Goal: Transaction & Acquisition: Download file/media

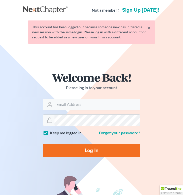
type input "[EMAIL_ADDRESS][DOMAIN_NAME]"
click at [91, 150] on input "Log In" at bounding box center [91, 150] width 97 height 13
type input "Thinking..."
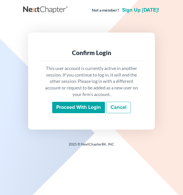
click at [93, 104] on input "Proceed with login" at bounding box center [78, 108] width 53 height 12
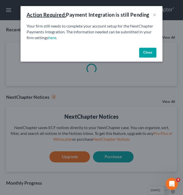
click at [145, 54] on button "Close" at bounding box center [147, 53] width 17 height 10
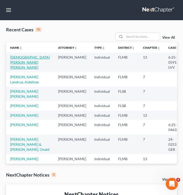
click at [22, 58] on link "Ansari, Ayesha Afreen" at bounding box center [30, 62] width 40 height 14
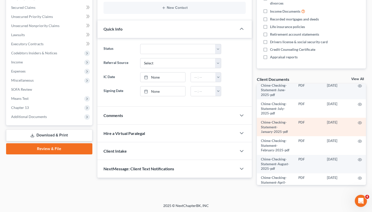
scroll to position [50, 0]
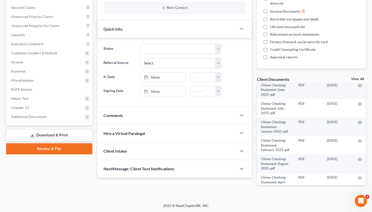
click at [183, 78] on link "View All" at bounding box center [357, 79] width 13 height 4
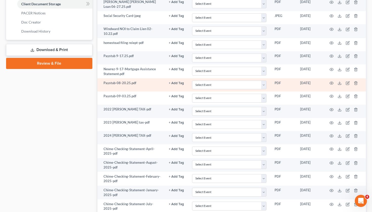
scroll to position [245, 0]
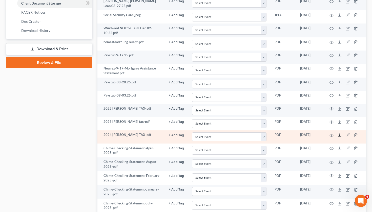
click at [183, 135] on polyline at bounding box center [340, 135] width 2 height 1
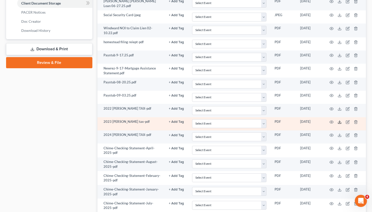
click at [183, 123] on icon at bounding box center [339, 123] width 3 height 1
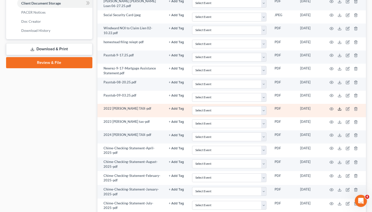
click at [183, 107] on icon at bounding box center [340, 109] width 4 height 4
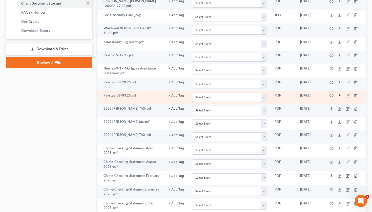
click at [183, 94] on icon at bounding box center [340, 96] width 4 height 4
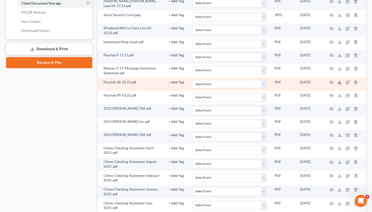
click at [183, 82] on icon at bounding box center [340, 83] width 4 height 4
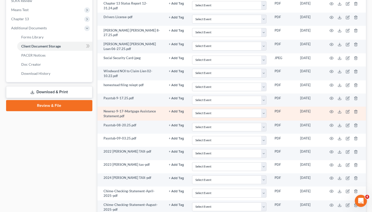
scroll to position [194, 0]
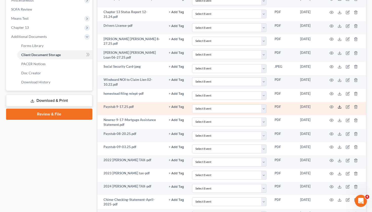
click at [183, 106] on icon at bounding box center [340, 107] width 4 height 4
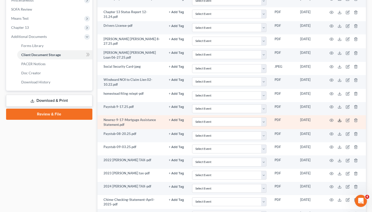
click at [183, 118] on icon at bounding box center [340, 120] width 4 height 4
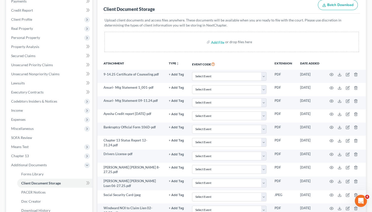
scroll to position [65, 0]
click at [183, 14] on div "Client Document Storage Batch Download" at bounding box center [232, 5] width 257 height 18
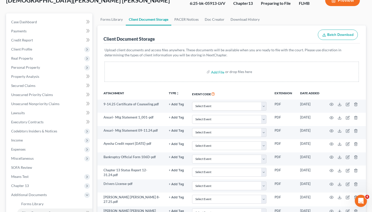
scroll to position [34, 0]
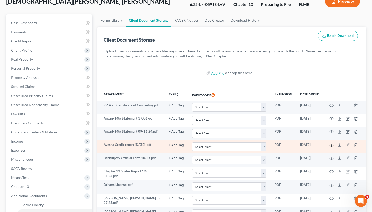
click at [183, 146] on icon "button" at bounding box center [332, 145] width 4 height 4
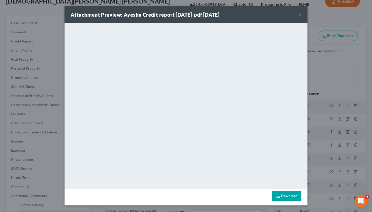
click at [183, 17] on button "×" at bounding box center [300, 15] width 4 height 6
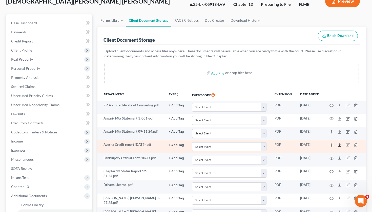
click at [183, 145] on polyline at bounding box center [340, 145] width 2 height 1
